Goal: Task Accomplishment & Management: Complete application form

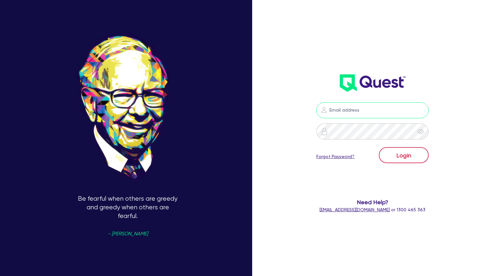
type input "[PERSON_NAME][EMAIL_ADDRESS][DOMAIN_NAME]"
click at [368, 158] on button "Login" at bounding box center [404, 155] width 50 height 16
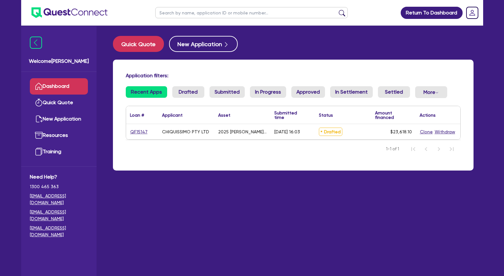
click at [368, 67] on div "Application filters: Recent Apps Drafted Submitted In Progress Approved In Sett…" at bounding box center [293, 115] width 361 height 111
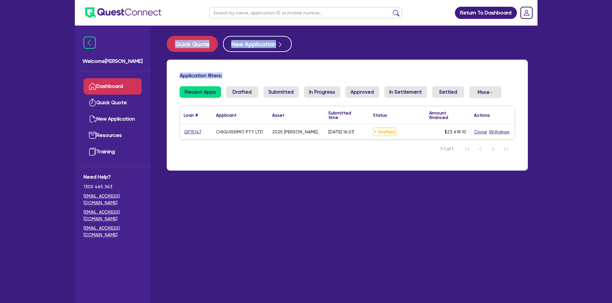
drag, startPoint x: 318, startPoint y: 75, endPoint x: 16, endPoint y: -16, distance: 315.7
click at [16, 0] on html "Return To Dashboard Edit Profile Logout Welcome Angelo Dashboard Quick Quote Ne…" at bounding box center [306, 164] width 612 height 329
click at [368, 169] on div "Application filters: Recent Apps Drafted Submitted In Progress Approved In Sett…" at bounding box center [347, 115] width 361 height 111
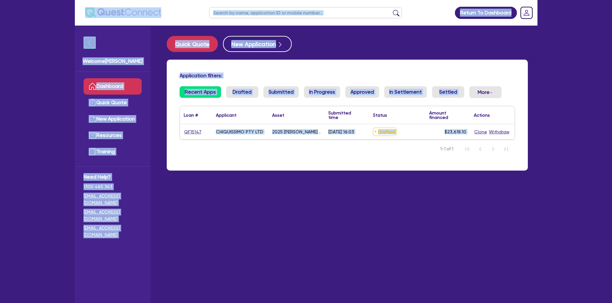
drag, startPoint x: 528, startPoint y: 156, endPoint x: 85, endPoint y: 11, distance: 466.5
click at [85, 11] on div "Return To Dashboard Edit Profile Logout Welcome Angelo Dashboard Quick Quote Ne…" at bounding box center [306, 164] width 472 height 329
click at [368, 74] on h4 "Application filters:" at bounding box center [346, 76] width 335 height 6
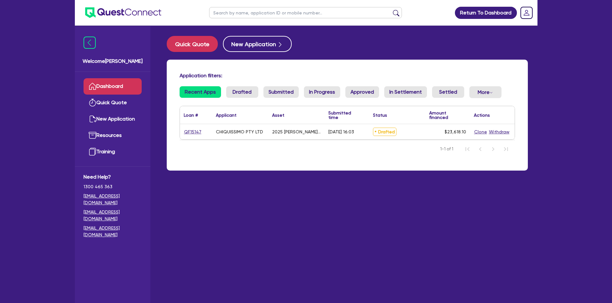
click at [340, 68] on div "Application filters: Recent Apps Drafted Submitted In Progress Approved In Sett…" at bounding box center [347, 115] width 361 height 111
drag, startPoint x: 325, startPoint y: 71, endPoint x: 70, endPoint y: -8, distance: 267.4
click at [70, 0] on html "Return To Dashboard Edit Profile Logout Welcome Angelo Dashboard Quick Quote Ne…" at bounding box center [306, 164] width 612 height 329
drag, startPoint x: 527, startPoint y: 159, endPoint x: 524, endPoint y: 164, distance: 5.8
click at [368, 159] on div "Application filters: Recent Apps Drafted Submitted In Progress Approved In Sett…" at bounding box center [347, 115] width 361 height 111
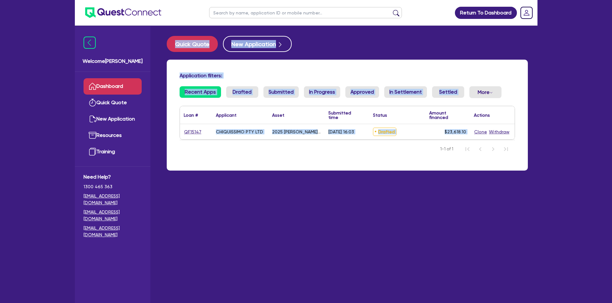
drag, startPoint x: 524, startPoint y: 164, endPoint x: 133, endPoint y: 41, distance: 409.8
click at [73, 12] on div "Return To Dashboard Edit Profile Logout Welcome Angelo Dashboard Quick Quote Ne…" at bounding box center [306, 164] width 472 height 329
click at [286, 63] on div "Application filters: Recent Apps Drafted Submitted In Progress Approved In Sett…" at bounding box center [347, 115] width 361 height 111
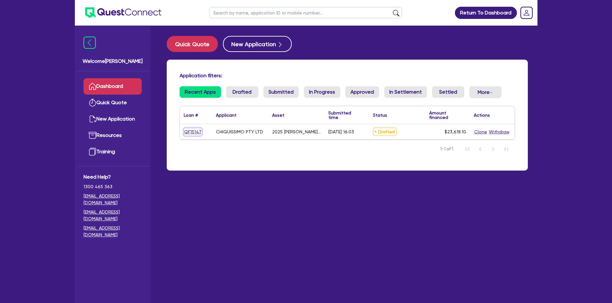
click at [184, 130] on link "QF15147" at bounding box center [193, 131] width 18 height 7
select select "TERTIARY_ASSETS"
select select "BEAUTY_EQUIPMENT"
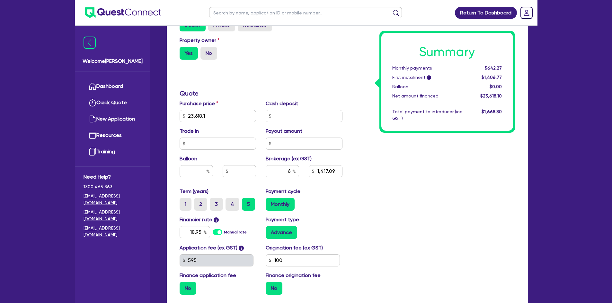
scroll to position [275, 0]
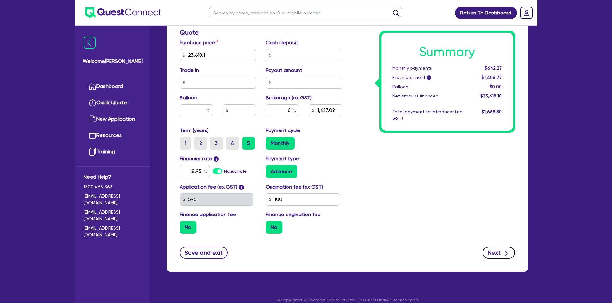
click at [368, 250] on icon "button" at bounding box center [506, 253] width 6 height 6
type input "23,618.1"
type input "1,417.09"
select select "COMPANY"
select select "HEALTH_BEAUTY"
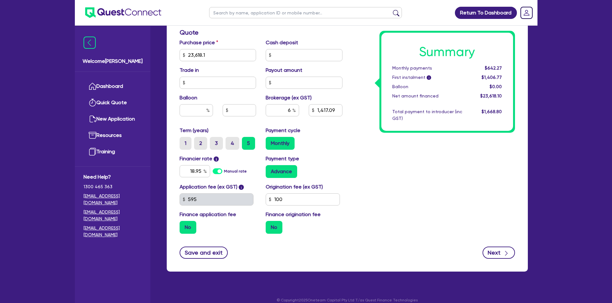
select select "HAIR_BEAUTY_SALONS"
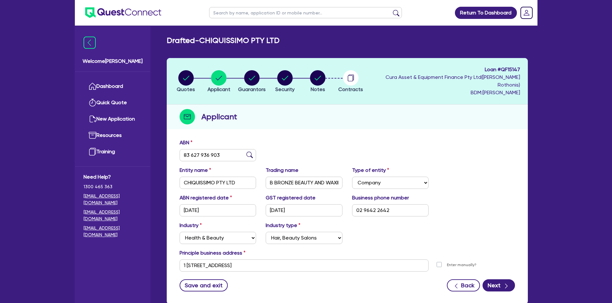
scroll to position [33, 0]
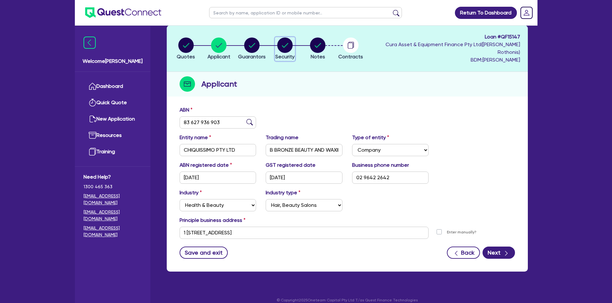
click at [283, 38] on icon "button" at bounding box center [284, 45] width 15 height 15
select select "TERTIARY_ASSETS"
select select "BEAUTY_EQUIPMENT"
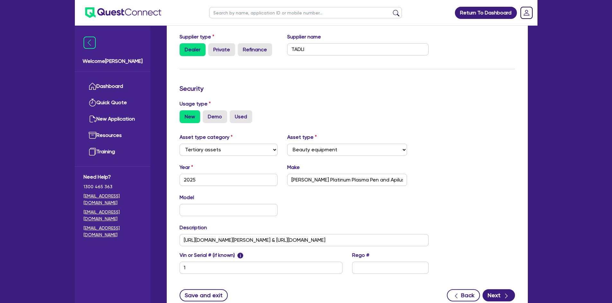
scroll to position [128, 0]
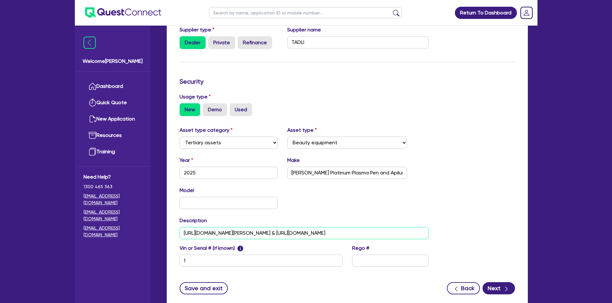
click at [215, 227] on input "https://www.dermalandlaser.com.au/devices/louise-walsh & https://www.dermalandl…" at bounding box center [303, 233] width 249 height 12
click at [246, 200] on input "text" at bounding box center [228, 203] width 98 height 12
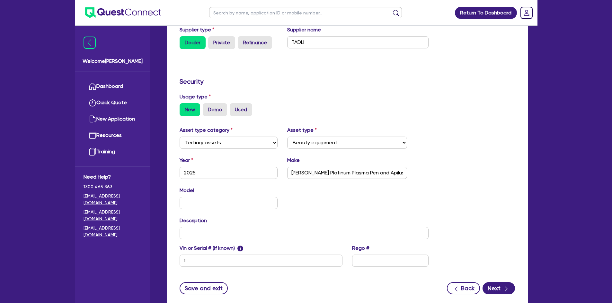
click at [243, 206] on div "Model KM" at bounding box center [304, 201] width 259 height 28
drag, startPoint x: 212, startPoint y: 254, endPoint x: 152, endPoint y: 256, distance: 60.1
click at [152, 256] on div "Welcome Angelo Dashboard Quick Quote New Application Resources Training Need He…" at bounding box center [306, 109] width 462 height 475
paste input "2G507-6125"
click at [185, 255] on input "2G507-6125 &" at bounding box center [260, 261] width 163 height 12
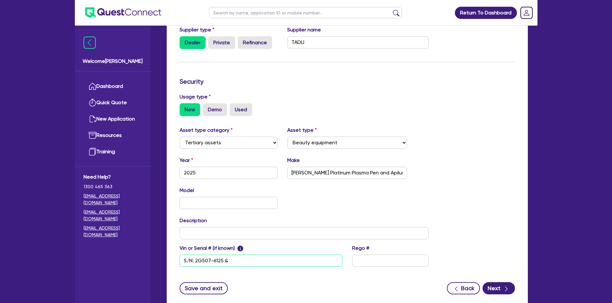
click at [243, 255] on input "S/N: 2G507-6125 &" at bounding box center [260, 261] width 163 height 12
click at [277, 255] on input "S/N: 2G507-6125 & S/N:" at bounding box center [260, 261] width 163 height 12
paste input "S/N: PPP1391B"
click at [248, 255] on input "S/N: 2G507-6125 & S/N:S/N: PPP1391B" at bounding box center [260, 261] width 163 height 12
drag, startPoint x: 268, startPoint y: 252, endPoint x: 224, endPoint y: 253, distance: 43.4
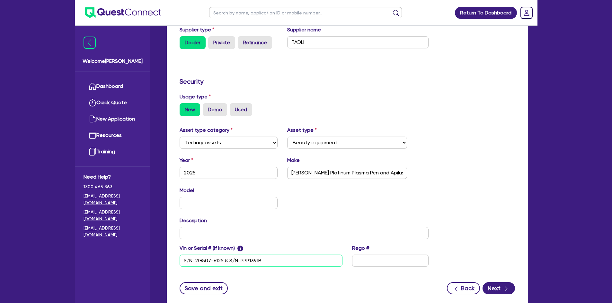
click at [224, 255] on input "S/N: 2G507-6125 & S/N: PPP1391B" at bounding box center [260, 261] width 163 height 12
click at [183, 255] on input "S/N: 2G507-6125" at bounding box center [260, 261] width 163 height 12
paste input "& S/N: PPP1391B"
click at [187, 255] on input "& S/N: PPP1391B & S/N: 2G507-6125" at bounding box center [260, 261] width 163 height 12
click at [188, 255] on input "& S/N: PPP1391B & S/N: 2G507-6125" at bounding box center [260, 261] width 163 height 12
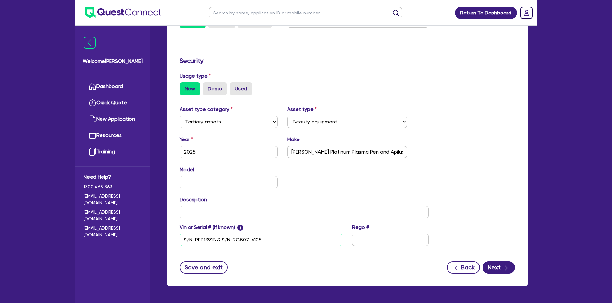
scroll to position [161, 0]
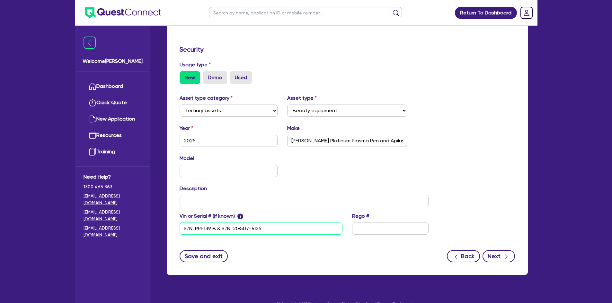
type input "S/N: PPP1391B & S/N: 2G507-6125"
click at [368, 254] on icon "button" at bounding box center [506, 257] width 6 height 6
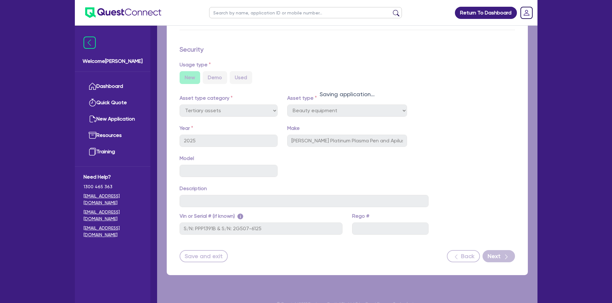
select select "Quest Finance - Own Book"
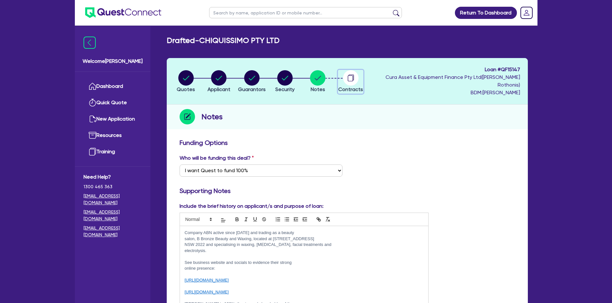
click at [353, 75] on icon "button" at bounding box center [349, 78] width 5 height 6
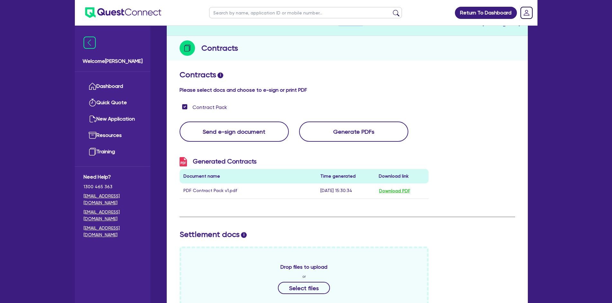
scroll to position [32, 0]
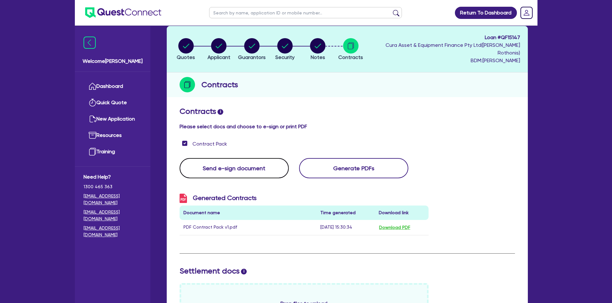
click at [238, 159] on button "Send e-sign document" at bounding box center [233, 168] width 109 height 20
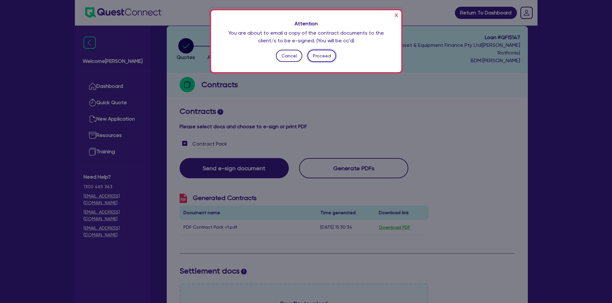
click at [320, 55] on button "Proceed" at bounding box center [321, 56] width 29 height 12
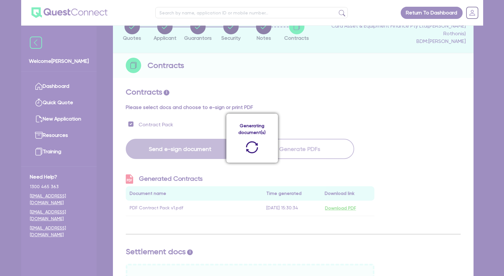
scroll to position [0, 0]
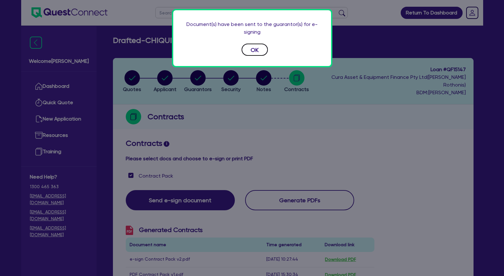
click at [262, 49] on button "OK" at bounding box center [255, 50] width 26 height 12
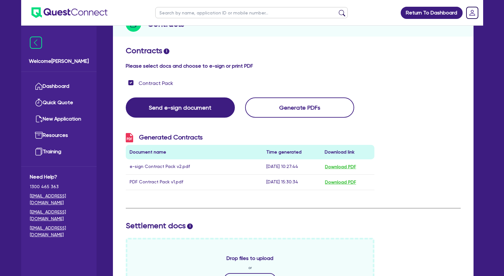
scroll to position [96, 0]
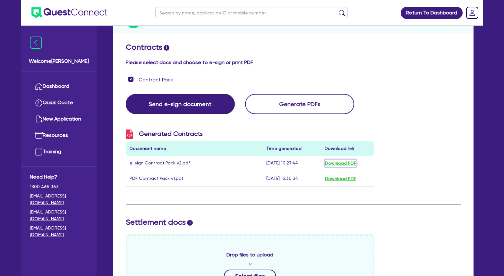
click at [336, 160] on button "Download PDF" at bounding box center [341, 163] width 32 height 7
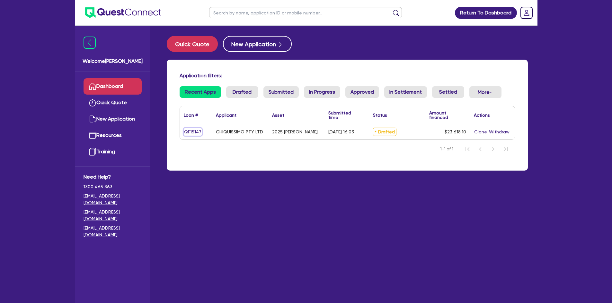
click at [196, 133] on link "QF15147" at bounding box center [193, 131] width 18 height 7
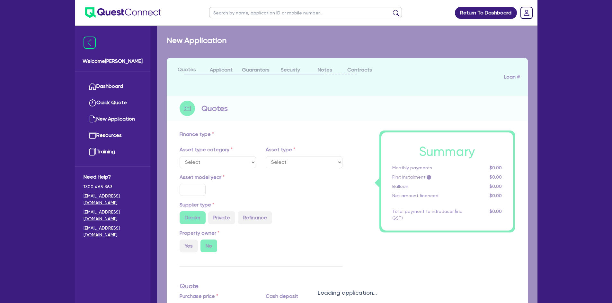
select select "TERTIARY_ASSETS"
type input "2025"
radio input "true"
type input "23,618.1"
type input "6"
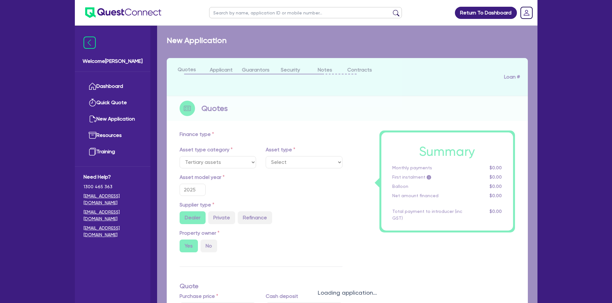
type input "1,417.09"
type input "18.95"
type input "100"
select select "BEAUTY_EQUIPMENT"
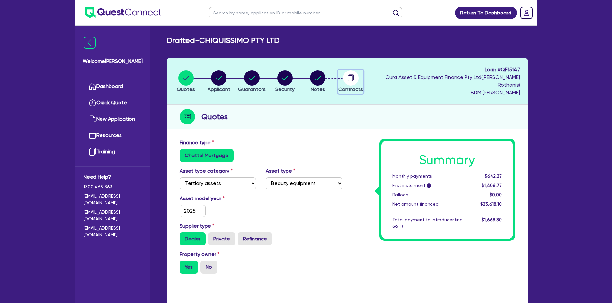
click at [358, 73] on circle "button" at bounding box center [350, 77] width 15 height 15
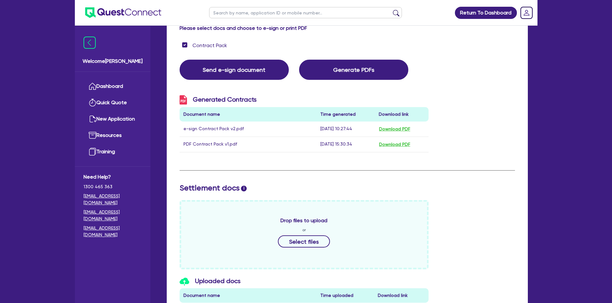
scroll to position [208, 0]
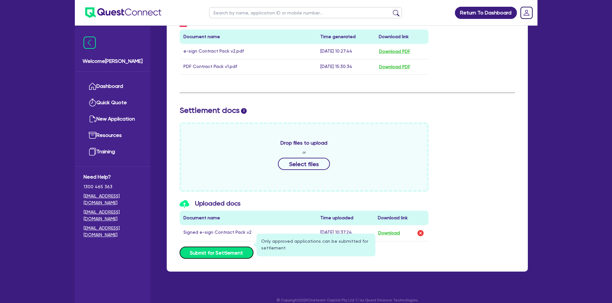
click at [234, 249] on button "Submit for Settlement" at bounding box center [216, 253] width 74 height 12
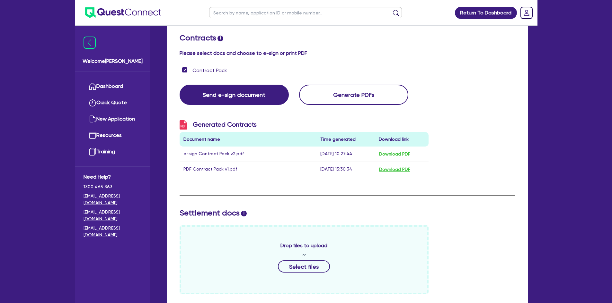
scroll to position [0, 0]
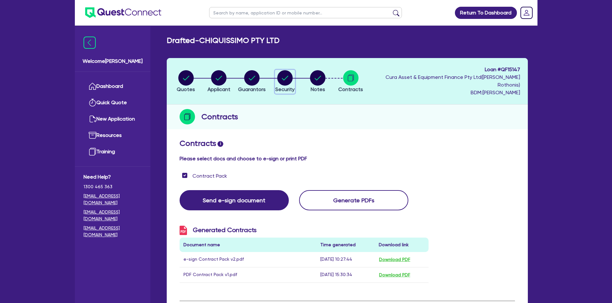
click at [292, 74] on circle "button" at bounding box center [284, 77] width 15 height 15
select select "TERTIARY_ASSETS"
select select "BEAUTY_EQUIPMENT"
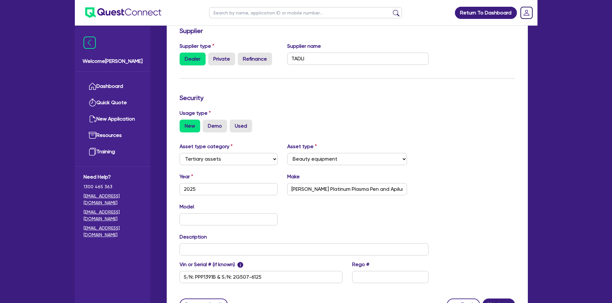
scroll to position [164, 0]
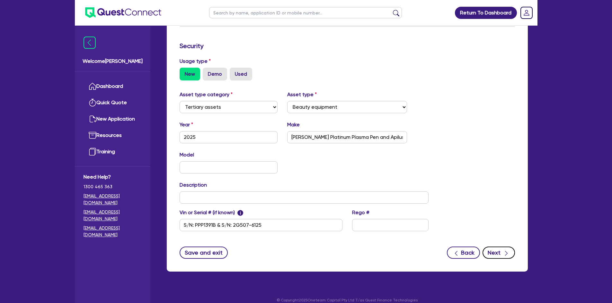
click at [495, 247] on button "Next" at bounding box center [498, 253] width 32 height 12
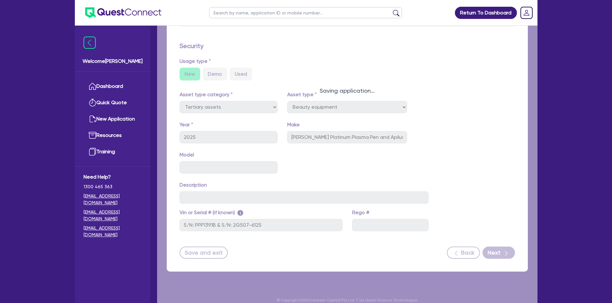
select select "Quest Finance - Own Book"
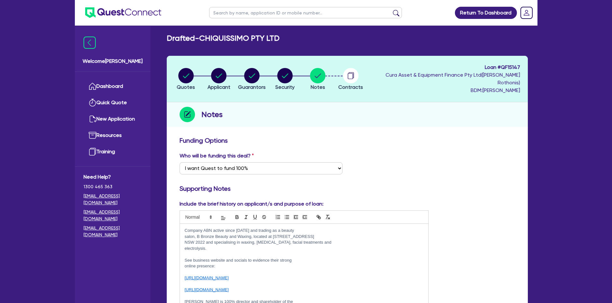
scroll to position [418, 0]
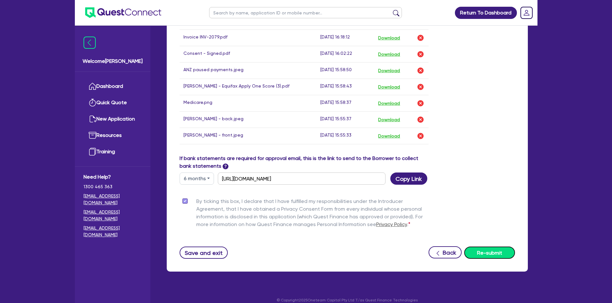
click at [494, 247] on button "Re-submit" at bounding box center [489, 253] width 51 height 12
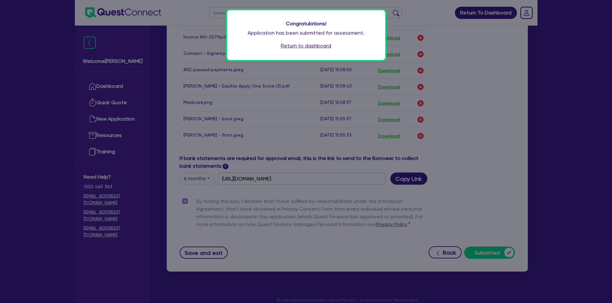
click at [313, 45] on link "Return to dashboard" at bounding box center [306, 46] width 50 height 8
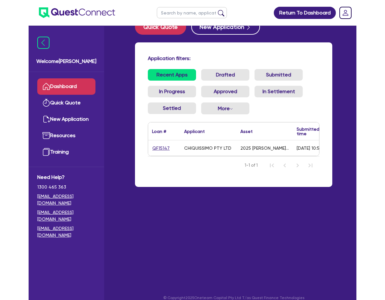
scroll to position [26, 0]
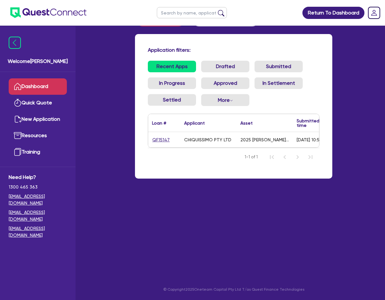
click at [200, 246] on main "Quick Quote New Application Application filters: Recent Apps Drafted Submitted …" at bounding box center [233, 142] width 216 height 284
